Goal: Answer question/provide support: Share knowledge or assist other users

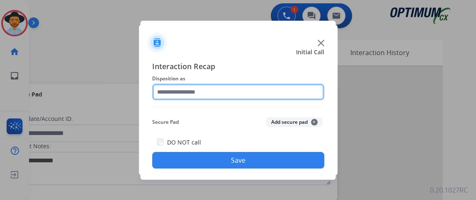
click at [219, 93] on input "text" at bounding box center [238, 92] width 172 height 17
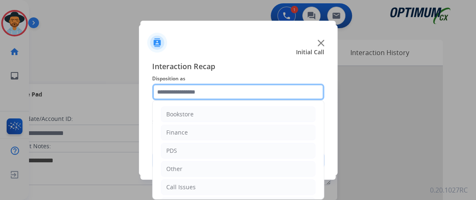
scroll to position [54, 0]
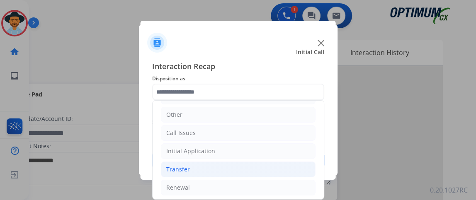
click at [276, 162] on li "Transfer" at bounding box center [238, 170] width 155 height 16
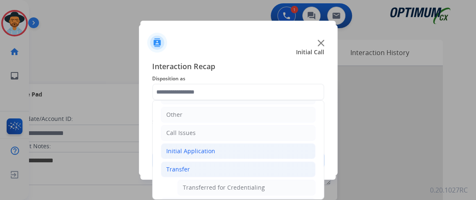
click at [271, 151] on li "Initial Application" at bounding box center [238, 151] width 155 height 16
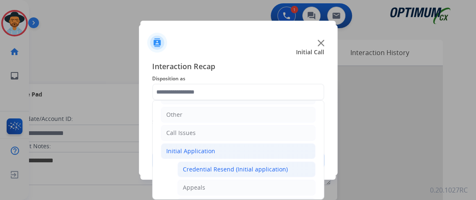
click at [270, 167] on div "Credential Resend (Initial application)" at bounding box center [235, 169] width 105 height 8
type input "**********"
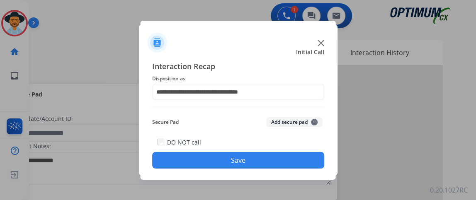
click at [270, 167] on button "Save" at bounding box center [238, 160] width 172 height 17
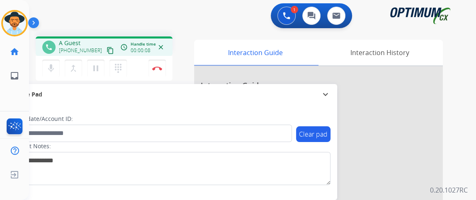
click at [105, 54] on button "content_copy" at bounding box center [110, 51] width 10 height 10
click at [51, 66] on mat-icon "mic" at bounding box center [51, 68] width 10 height 10
click at [106, 50] on mat-icon "content_copy" at bounding box center [109, 50] width 7 height 7
click at [52, 68] on mat-icon "mic_off" at bounding box center [51, 68] width 10 height 10
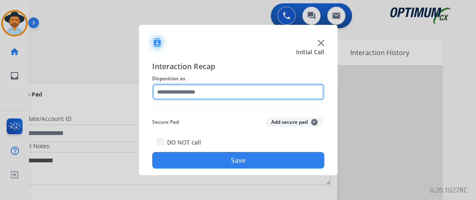
click at [241, 86] on input "text" at bounding box center [238, 92] width 172 height 17
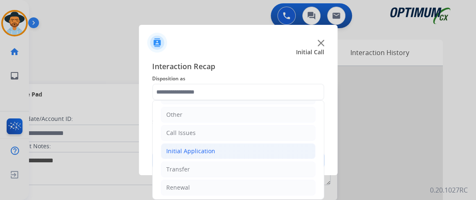
click at [277, 150] on li "Initial Application" at bounding box center [238, 151] width 155 height 16
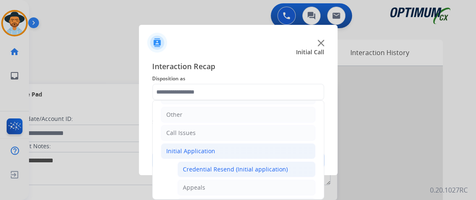
click at [272, 166] on div "Credential Resend (Initial application)" at bounding box center [235, 169] width 105 height 8
type input "**********"
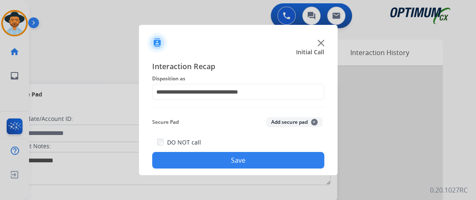
click at [272, 166] on button "Save" at bounding box center [238, 160] width 172 height 17
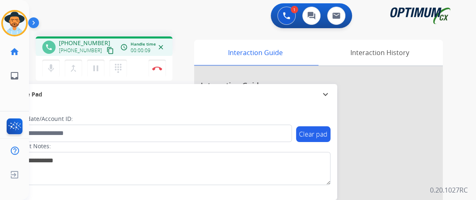
click at [106, 51] on mat-icon "content_copy" at bounding box center [109, 50] width 7 height 7
click at [57, 70] on button "mic Mute" at bounding box center [50, 68] width 17 height 17
click at [50, 72] on mat-icon "mic_off" at bounding box center [51, 68] width 10 height 10
click at [50, 72] on mat-icon "mic" at bounding box center [51, 68] width 10 height 10
click at [50, 72] on mat-icon "mic_off" at bounding box center [51, 68] width 10 height 10
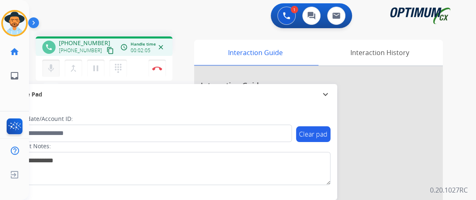
click at [50, 73] on button "mic Mute" at bounding box center [50, 68] width 17 height 17
click at [60, 75] on div "mic_off Mute merge_type Bridge pause Hold dialpad Dialpad" at bounding box center [87, 68] width 90 height 17
click at [51, 69] on mat-icon "mic_off" at bounding box center [51, 68] width 10 height 10
click at [51, 69] on mat-icon "mic" at bounding box center [51, 68] width 10 height 10
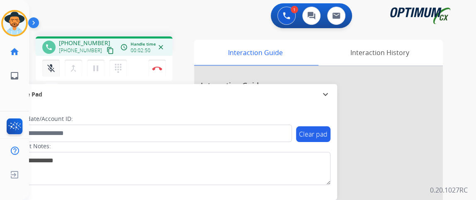
click at [51, 69] on mat-icon "mic_off" at bounding box center [51, 68] width 10 height 10
click at [51, 69] on mat-icon "mic" at bounding box center [51, 68] width 10 height 10
click at [51, 69] on mat-icon "mic_off" at bounding box center [51, 68] width 10 height 10
click at [51, 69] on mat-icon "mic" at bounding box center [51, 68] width 10 height 10
click at [51, 69] on mat-icon "mic_off" at bounding box center [51, 68] width 10 height 10
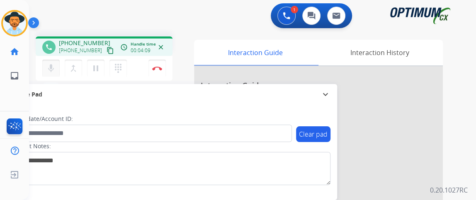
click at [51, 69] on mat-icon "mic" at bounding box center [51, 68] width 10 height 10
click at [51, 69] on mat-icon "mic_off" at bounding box center [51, 68] width 10 height 10
click at [51, 69] on mat-icon "mic" at bounding box center [51, 68] width 10 height 10
click at [51, 69] on mat-icon "mic_off" at bounding box center [51, 68] width 10 height 10
click at [51, 69] on mat-icon "mic" at bounding box center [51, 68] width 10 height 10
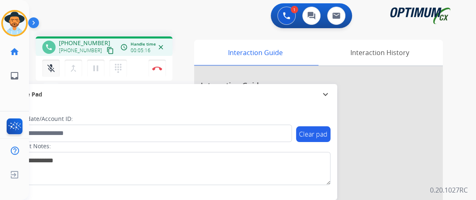
click at [51, 69] on mat-icon "mic_off" at bounding box center [51, 68] width 10 height 10
click at [158, 59] on div "mic Mute merge_type Bridge pause Hold dialpad Dialpad Disconnect" at bounding box center [104, 68] width 137 height 25
click at [160, 68] on img at bounding box center [157, 68] width 10 height 4
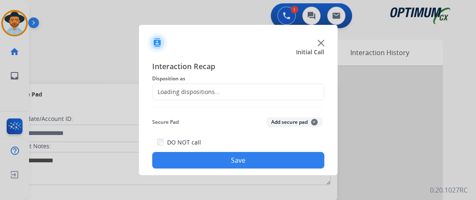
click at [160, 68] on span "Interaction Recap" at bounding box center [238, 66] width 172 height 13
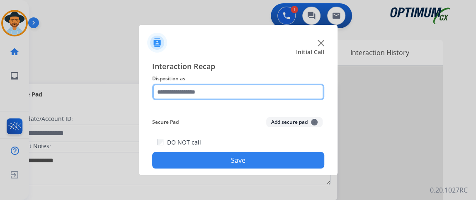
click at [185, 95] on input "text" at bounding box center [238, 92] width 172 height 17
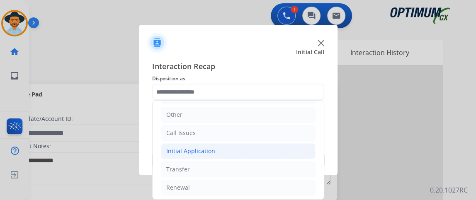
click at [267, 143] on li "Initial Application" at bounding box center [238, 151] width 155 height 16
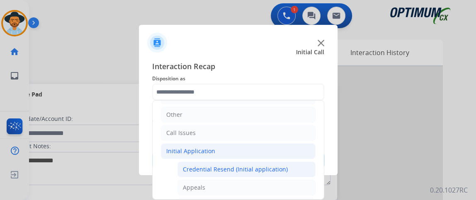
click at [266, 173] on li "Credential Resend (Initial application)" at bounding box center [246, 170] width 138 height 16
type input "**********"
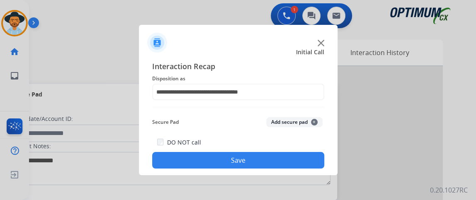
click at [268, 165] on button "Save" at bounding box center [238, 160] width 172 height 17
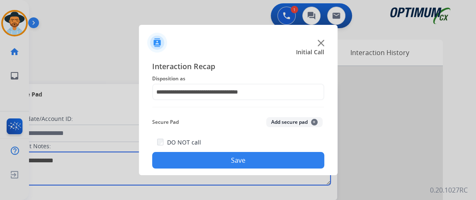
click at [268, 165] on textarea at bounding box center [170, 168] width 320 height 33
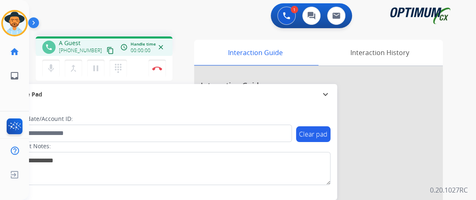
click at [106, 53] on mat-icon "content_copy" at bounding box center [109, 50] width 7 height 7
click at [55, 61] on button "mic Mute" at bounding box center [50, 68] width 17 height 17
click at [55, 61] on button "mic_off Mute" at bounding box center [50, 68] width 17 height 17
click at [51, 65] on mat-icon "mic" at bounding box center [51, 68] width 10 height 10
click at [53, 71] on mat-icon "mic_off" at bounding box center [51, 68] width 10 height 10
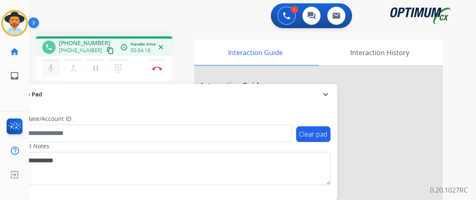
click at [51, 74] on button "mic Mute" at bounding box center [50, 68] width 17 height 17
click at [51, 74] on button "mic_off Mute" at bounding box center [50, 68] width 17 height 17
click at [56, 67] on button "mic Mute" at bounding box center [50, 68] width 17 height 17
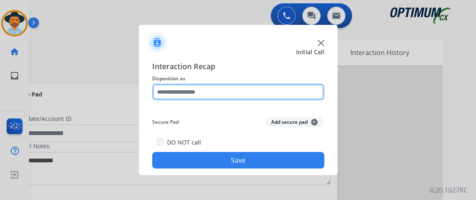
click at [228, 93] on input "text" at bounding box center [238, 92] width 172 height 17
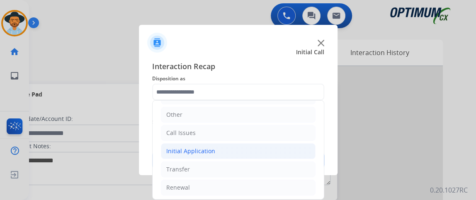
click at [281, 149] on li "Initial Application" at bounding box center [238, 151] width 155 height 16
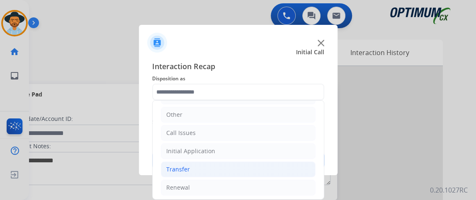
click at [279, 163] on li "Transfer" at bounding box center [238, 170] width 155 height 16
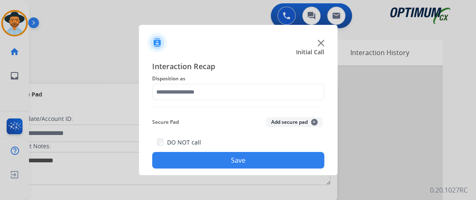
click at [272, 75] on span "Disposition as" at bounding box center [238, 79] width 172 height 10
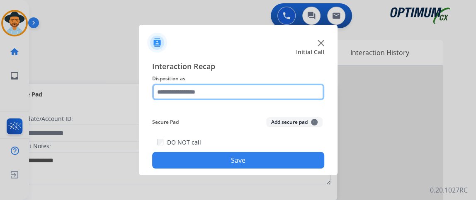
click at [272, 88] on input "text" at bounding box center [238, 92] width 172 height 17
click at [317, 99] on input "text" at bounding box center [238, 92] width 172 height 17
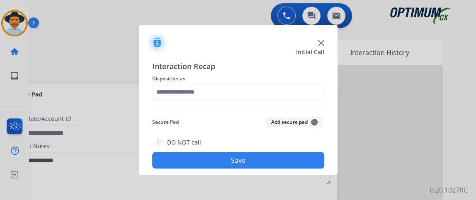
click at [327, 112] on div "Interaction Recap Disposition as Secure Pad Add secure pad + DO NOT call Save" at bounding box center [238, 114] width 198 height 121
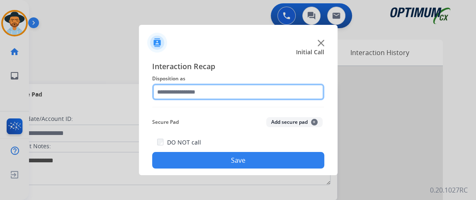
click at [304, 92] on input "text" at bounding box center [238, 92] width 172 height 17
drag, startPoint x: 304, startPoint y: 92, endPoint x: 269, endPoint y: 114, distance: 40.6
click at [269, 114] on div "Interaction Recap Disposition as Secure Pad Add secure pad + DO NOT call Save" at bounding box center [238, 114] width 172 height 108
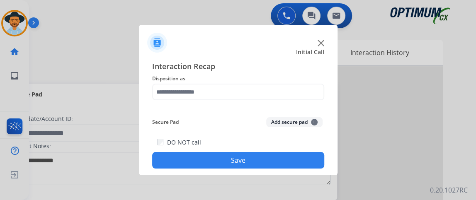
click at [225, 125] on div "Secure Pad Add secure pad +" at bounding box center [238, 122] width 172 height 17
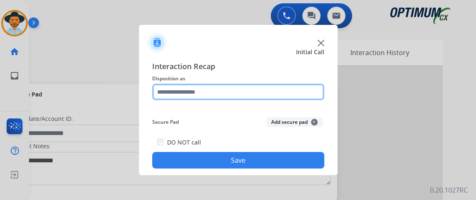
click at [232, 98] on input "text" at bounding box center [238, 92] width 172 height 17
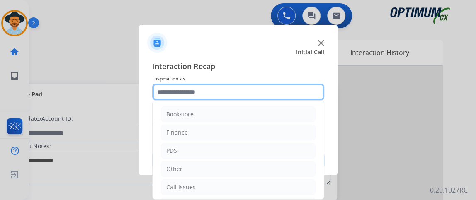
scroll to position [72, 0]
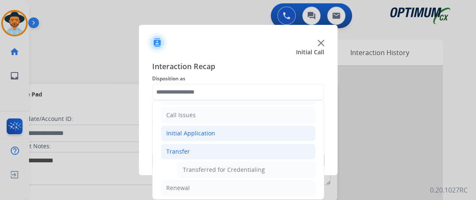
click at [282, 129] on li "Initial Application" at bounding box center [238, 134] width 155 height 16
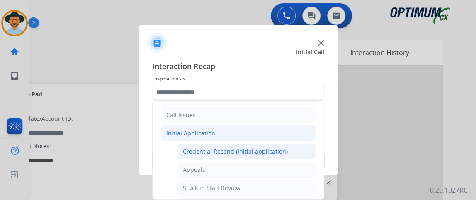
click at [279, 144] on li "Credential Resend (Initial application)" at bounding box center [246, 152] width 138 height 16
type input "**********"
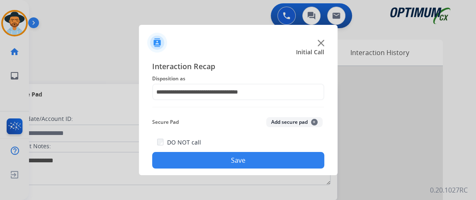
click at [279, 147] on div "DO NOT call Save" at bounding box center [238, 152] width 172 height 31
click at [279, 155] on button "Save" at bounding box center [238, 160] width 172 height 17
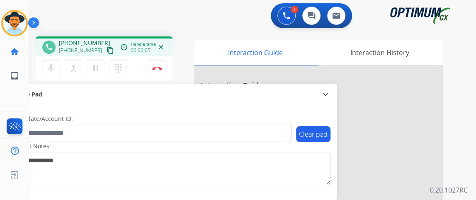
click at [106, 52] on mat-icon "content_copy" at bounding box center [109, 50] width 7 height 7
click at [52, 70] on mat-icon "mic" at bounding box center [51, 68] width 10 height 10
click at [56, 63] on button "mic Mute" at bounding box center [50, 68] width 17 height 17
click at [53, 70] on mat-icon "mic_off" at bounding box center [51, 68] width 10 height 10
click at [106, 49] on mat-icon "content_copy" at bounding box center [109, 50] width 7 height 7
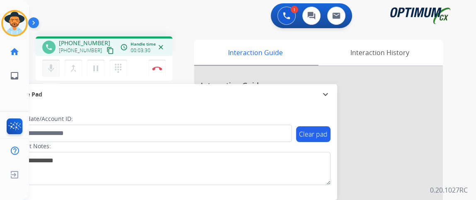
click at [50, 71] on mat-icon "mic" at bounding box center [51, 68] width 10 height 10
click at [54, 68] on mat-icon "mic_off" at bounding box center [51, 68] width 10 height 10
click at [49, 68] on mat-icon "mic" at bounding box center [51, 68] width 10 height 10
click at [49, 68] on mat-icon "mic_off" at bounding box center [51, 68] width 10 height 10
click at [161, 72] on button "Disconnect" at bounding box center [156, 68] width 17 height 17
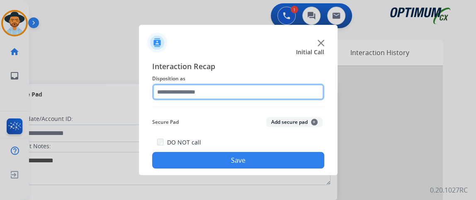
click at [268, 88] on input "text" at bounding box center [238, 92] width 172 height 17
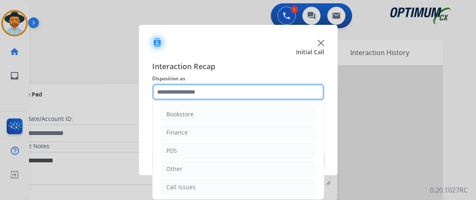
scroll to position [54, 0]
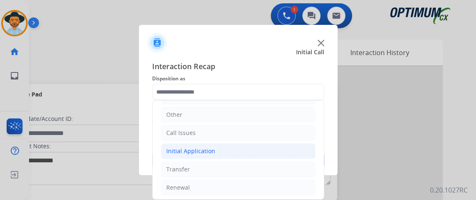
click at [284, 154] on li "Initial Application" at bounding box center [238, 151] width 155 height 16
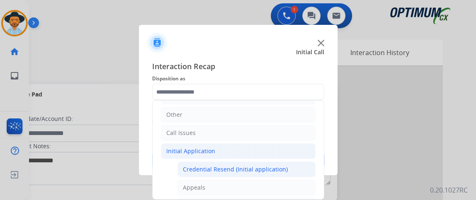
click at [279, 172] on div "Credential Resend (Initial application)" at bounding box center [235, 169] width 105 height 8
type input "**********"
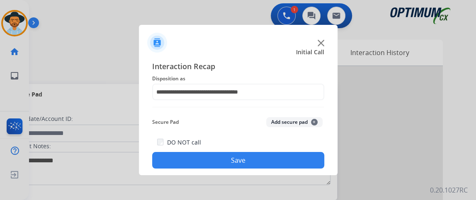
click at [276, 160] on button "Save" at bounding box center [238, 160] width 172 height 17
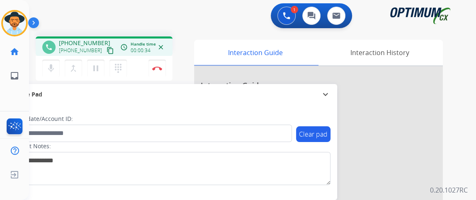
click at [105, 46] on button "content_copy" at bounding box center [110, 51] width 10 height 10
click at [52, 65] on mat-icon "mic" at bounding box center [51, 68] width 10 height 10
click at [52, 65] on mat-icon "mic_off" at bounding box center [51, 68] width 10 height 10
click at [58, 62] on button "mic Mute" at bounding box center [50, 68] width 17 height 17
click at [58, 62] on button "mic_off Mute" at bounding box center [50, 68] width 17 height 17
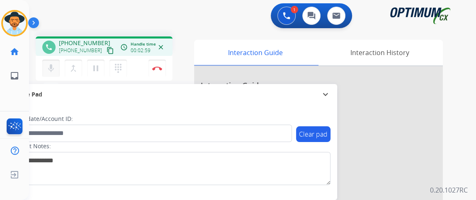
click at [44, 74] on button "mic Mute" at bounding box center [50, 68] width 17 height 17
click at [44, 74] on button "mic_off Mute" at bounding box center [50, 68] width 17 height 17
click at [48, 77] on div "mic Mute merge_type Bridge pause Hold dialpad Dialpad Disconnect" at bounding box center [104, 68] width 137 height 25
click at [48, 83] on div "phone [PHONE_NUMBER] [PHONE_NUMBER] content_copy access_time Call metrics Queue…" at bounding box center [104, 59] width 137 height 47
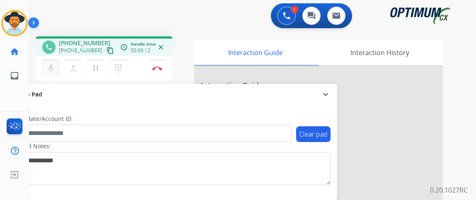
click at [48, 72] on mat-icon "mic" at bounding box center [51, 68] width 10 height 10
click at [48, 74] on button "mic_off Mute" at bounding box center [50, 68] width 17 height 17
click at [50, 66] on mat-icon "mic" at bounding box center [51, 68] width 10 height 10
click at [53, 69] on mat-icon "mic_off" at bounding box center [51, 68] width 10 height 10
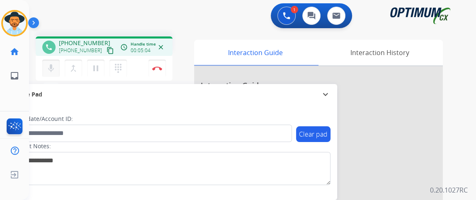
click at [53, 66] on mat-icon "mic" at bounding box center [51, 68] width 10 height 10
click at [53, 66] on mat-icon "mic_off" at bounding box center [51, 68] width 10 height 10
click at [157, 67] on img at bounding box center [157, 68] width 10 height 4
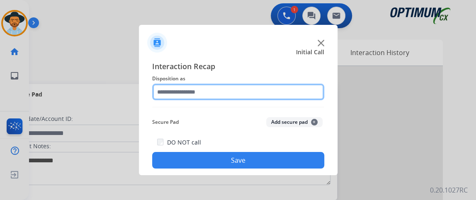
click at [189, 92] on input "text" at bounding box center [238, 92] width 172 height 17
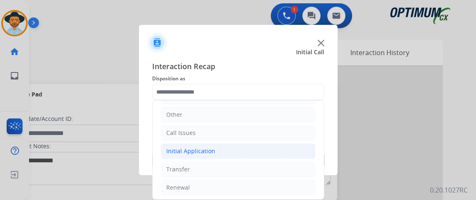
click at [248, 152] on li "Initial Application" at bounding box center [238, 151] width 155 height 16
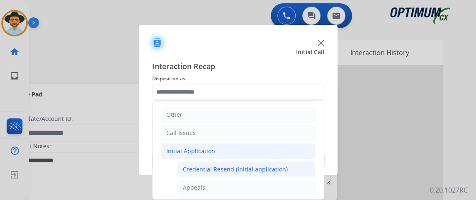
click at [249, 167] on div "Credential Resend (Initial application)" at bounding box center [235, 169] width 105 height 8
type input "**********"
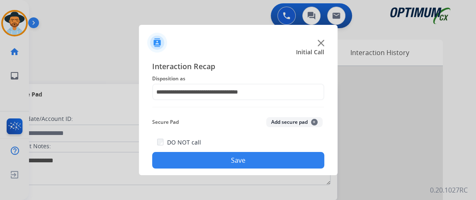
click at [249, 167] on button "Save" at bounding box center [238, 160] width 172 height 17
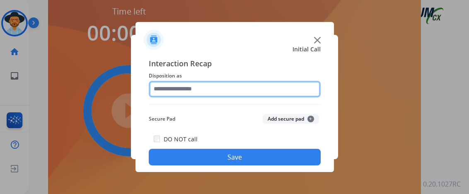
click at [279, 96] on input "text" at bounding box center [235, 89] width 172 height 17
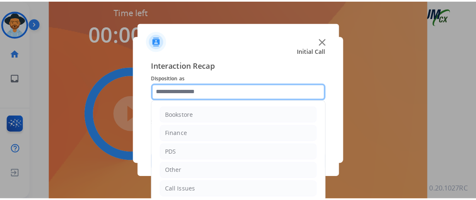
scroll to position [54, 0]
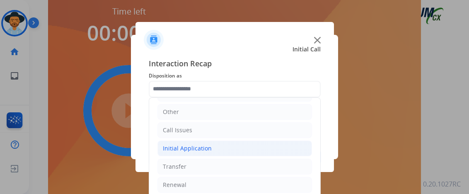
click at [271, 145] on li "Initial Application" at bounding box center [234, 148] width 155 height 16
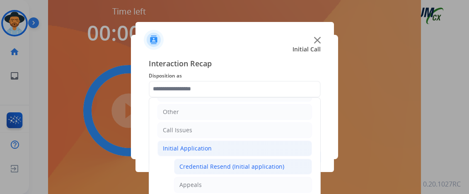
click at [268, 163] on div "Credential Resend (Initial application)" at bounding box center [231, 166] width 105 height 8
type input "**********"
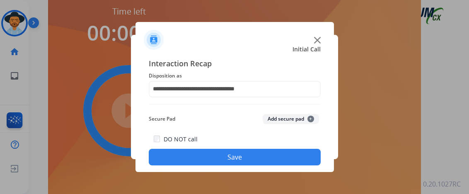
click at [268, 162] on button "Save" at bounding box center [235, 157] width 172 height 17
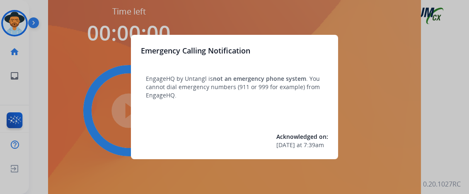
click at [350, 137] on div at bounding box center [234, 97] width 469 height 194
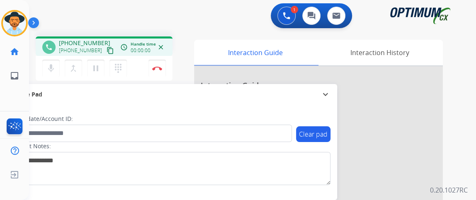
click at [106, 51] on mat-icon "content_copy" at bounding box center [109, 50] width 7 height 7
click at [48, 68] on mat-icon "mic" at bounding box center [51, 68] width 10 height 10
click at [48, 68] on mat-icon "mic_off" at bounding box center [51, 68] width 10 height 10
click at [48, 68] on mat-icon "mic" at bounding box center [51, 68] width 10 height 10
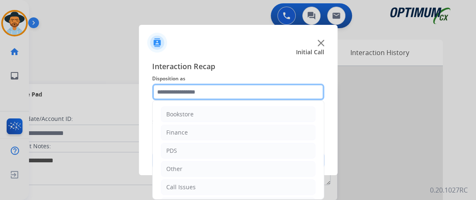
click at [215, 89] on input "text" at bounding box center [238, 92] width 172 height 17
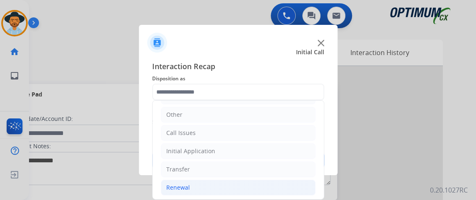
click at [275, 184] on li "Renewal" at bounding box center [238, 188] width 155 height 16
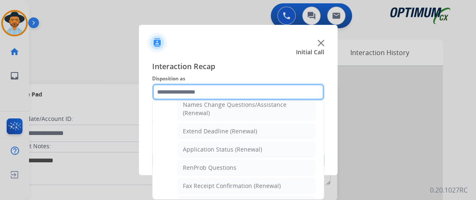
scroll to position [156, 0]
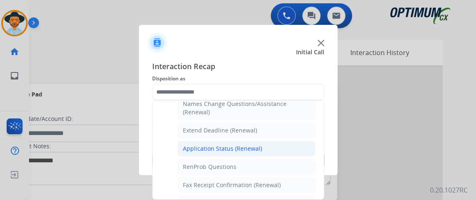
click at [305, 148] on li "Application Status (Renewal)" at bounding box center [246, 149] width 138 height 16
type input "**********"
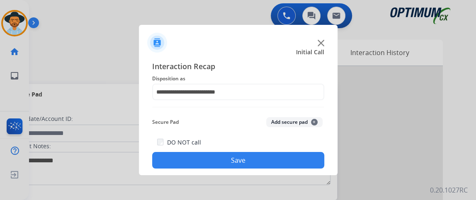
click at [294, 161] on button "Save" at bounding box center [238, 160] width 172 height 17
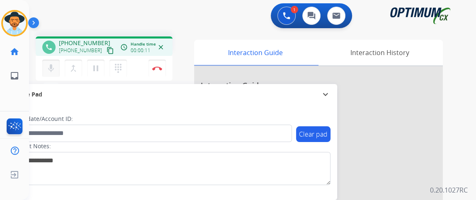
click at [50, 69] on mat-icon "mic" at bounding box center [51, 68] width 10 height 10
click at [106, 51] on mat-icon "content_copy" at bounding box center [109, 50] width 7 height 7
click at [57, 70] on button "mic_off Mute" at bounding box center [50, 68] width 17 height 17
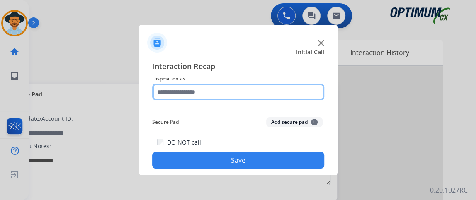
click at [201, 98] on input "text" at bounding box center [238, 92] width 172 height 17
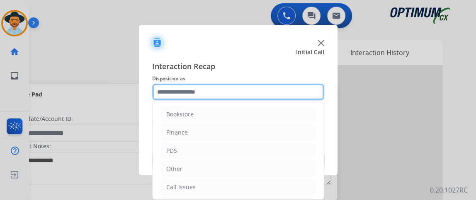
scroll to position [54, 0]
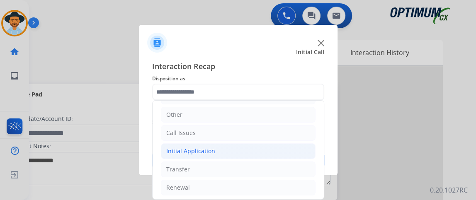
click at [257, 144] on li "Initial Application" at bounding box center [238, 151] width 155 height 16
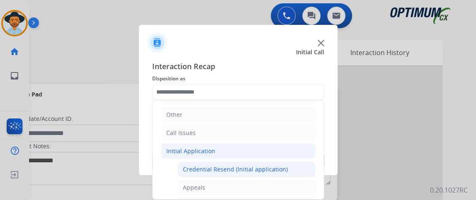
click at [250, 166] on div "Credential Resend (Initial application)" at bounding box center [235, 169] width 105 height 8
type input "**********"
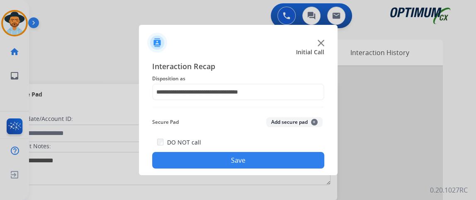
click at [250, 166] on button "Save" at bounding box center [238, 160] width 172 height 17
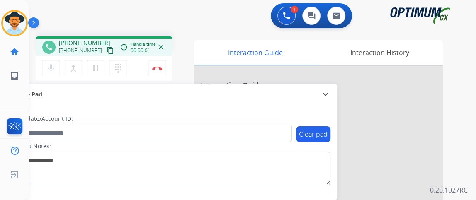
click at [105, 52] on button "content_copy" at bounding box center [110, 51] width 10 height 10
click at [51, 70] on mat-icon "mic" at bounding box center [51, 68] width 10 height 10
click at [52, 72] on mat-icon "mic_off" at bounding box center [51, 68] width 10 height 10
click at [53, 74] on button "mic_off Mute" at bounding box center [50, 68] width 17 height 17
click at [160, 68] on img at bounding box center [157, 68] width 10 height 4
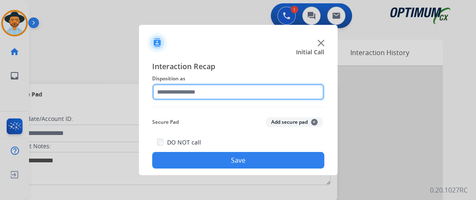
click at [222, 92] on input "text" at bounding box center [238, 92] width 172 height 17
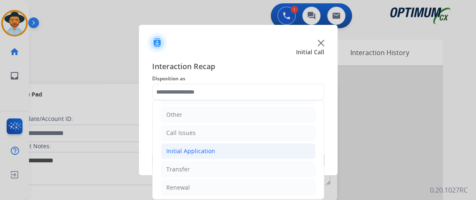
click at [263, 154] on li "Initial Application" at bounding box center [238, 151] width 155 height 16
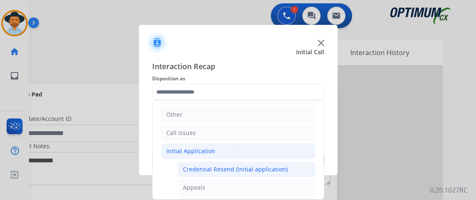
click at [262, 162] on li "Credential Resend (Initial application)" at bounding box center [246, 170] width 138 height 16
type input "**********"
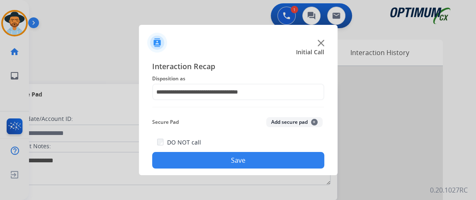
click at [262, 162] on button "Save" at bounding box center [238, 160] width 172 height 17
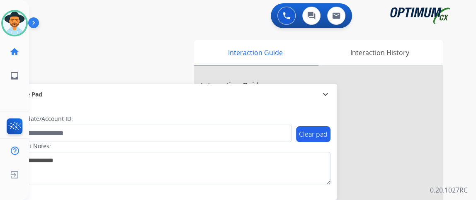
click at [259, 4] on div "0 Voice Interactions 0 Chat Interactions 0 Email Interactions" at bounding box center [247, 16] width 417 height 27
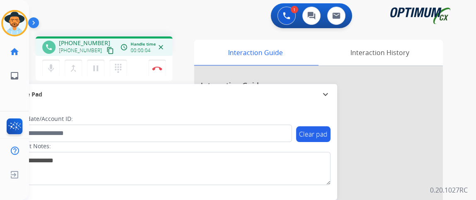
click at [106, 52] on mat-icon "content_copy" at bounding box center [109, 50] width 7 height 7
click at [52, 67] on mat-icon "mic" at bounding box center [51, 68] width 10 height 10
click at [59, 70] on button "mic_off Mute" at bounding box center [50, 68] width 17 height 17
click at [52, 70] on mat-icon "mic" at bounding box center [51, 68] width 10 height 10
click at [53, 70] on mat-icon "mic_off" at bounding box center [51, 68] width 10 height 10
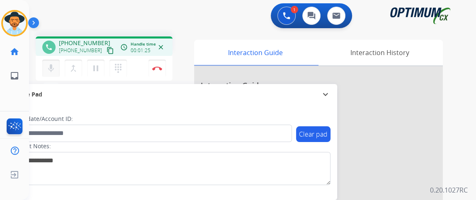
click at [51, 70] on mat-icon "mic" at bounding box center [51, 68] width 10 height 10
click at [57, 66] on button "mic_off Mute" at bounding box center [50, 68] width 17 height 17
click at [51, 64] on mat-icon "mic" at bounding box center [51, 68] width 10 height 10
click at [51, 64] on mat-icon "mic_off" at bounding box center [51, 68] width 10 height 10
click at [49, 71] on mat-icon "mic" at bounding box center [51, 68] width 10 height 10
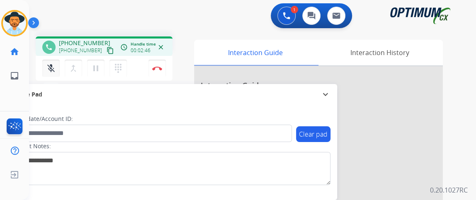
click at [54, 63] on mat-icon "mic_off" at bounding box center [51, 68] width 10 height 10
click at [41, 67] on div "mic Mute merge_type Bridge pause Hold dialpad Dialpad Disconnect" at bounding box center [104, 68] width 137 height 25
click at [48, 68] on mat-icon "mic" at bounding box center [51, 68] width 10 height 10
click at [51, 76] on button "mic_off Mute" at bounding box center [50, 68] width 17 height 17
click at [50, 69] on mat-icon "mic" at bounding box center [51, 68] width 10 height 10
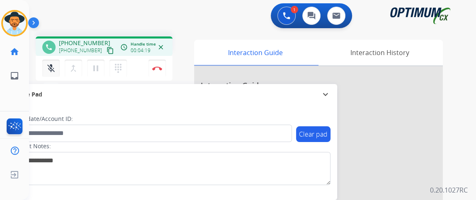
click at [50, 69] on mat-icon "mic_off" at bounding box center [51, 68] width 10 height 10
click at [50, 69] on mat-icon "mic" at bounding box center [51, 68] width 10 height 10
click at [50, 69] on mat-icon "mic_off" at bounding box center [51, 68] width 10 height 10
click at [50, 69] on mat-icon "mic" at bounding box center [51, 68] width 10 height 10
click at [50, 69] on mat-icon "mic_off" at bounding box center [51, 68] width 10 height 10
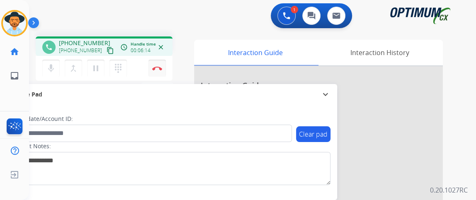
click at [164, 60] on button "Disconnect" at bounding box center [156, 68] width 17 height 17
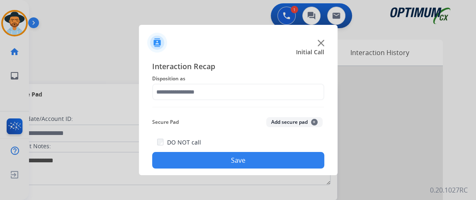
click at [249, 83] on span "Disposition as" at bounding box center [238, 79] width 172 height 10
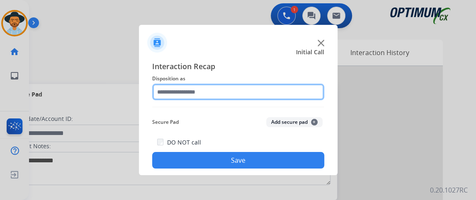
click at [254, 91] on input "text" at bounding box center [238, 92] width 172 height 17
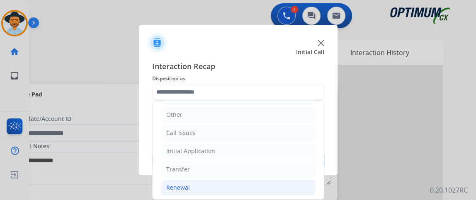
click at [240, 191] on li "Renewal" at bounding box center [238, 188] width 155 height 16
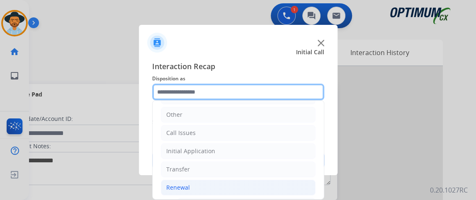
scroll to position [167, 0]
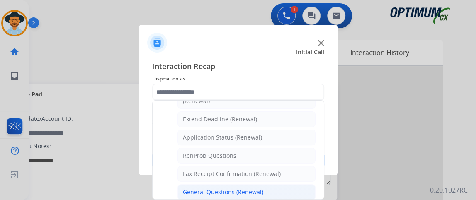
click at [261, 194] on li "General Questions (Renewal)" at bounding box center [246, 192] width 138 height 16
type input "**********"
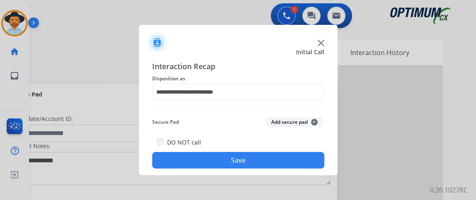
click at [265, 156] on button "Save" at bounding box center [238, 160] width 172 height 17
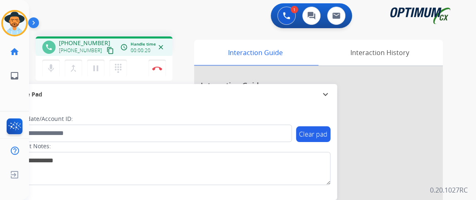
click at [106, 48] on mat-icon "content_copy" at bounding box center [109, 50] width 7 height 7
click at [155, 71] on button "Disconnect" at bounding box center [156, 68] width 17 height 17
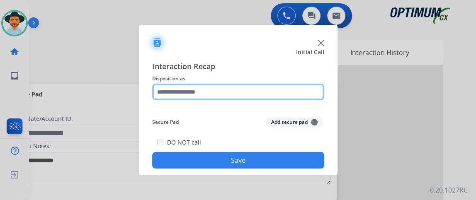
click at [204, 94] on input "text" at bounding box center [238, 92] width 172 height 17
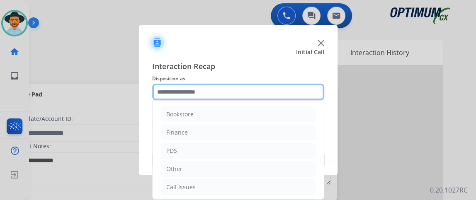
scroll to position [54, 0]
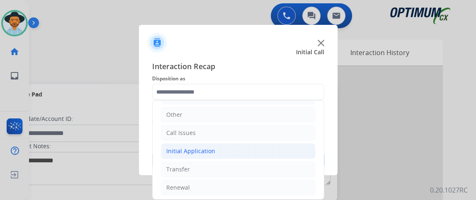
click at [289, 151] on li "Initial Application" at bounding box center [238, 151] width 155 height 16
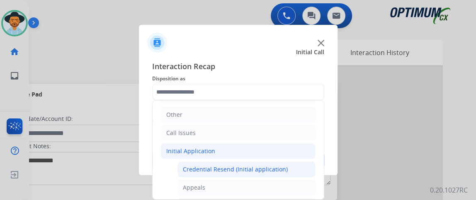
click at [286, 162] on li "Credential Resend (Initial application)" at bounding box center [246, 170] width 138 height 16
type input "**********"
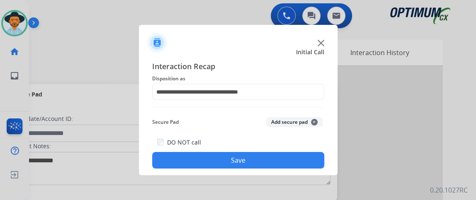
click at [286, 161] on button "Save" at bounding box center [238, 160] width 172 height 17
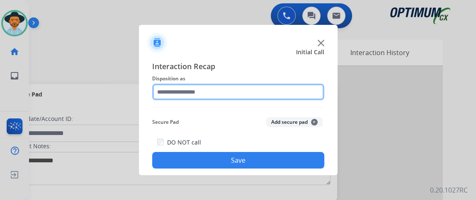
click at [308, 93] on input "text" at bounding box center [238, 92] width 172 height 17
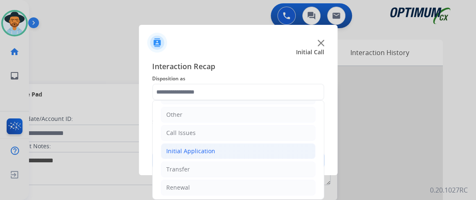
click at [274, 146] on li "Initial Application" at bounding box center [238, 151] width 155 height 16
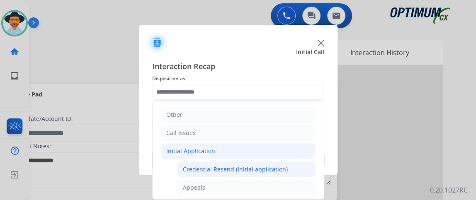
click at [273, 162] on li "Credential Resend (Initial application)" at bounding box center [246, 170] width 138 height 16
type input "**********"
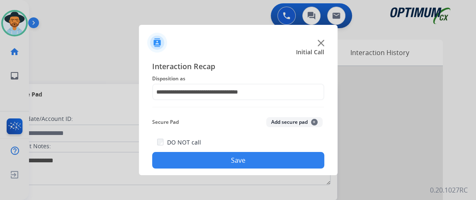
click at [273, 160] on button "Save" at bounding box center [238, 160] width 172 height 17
